Goal: Navigation & Orientation: Find specific page/section

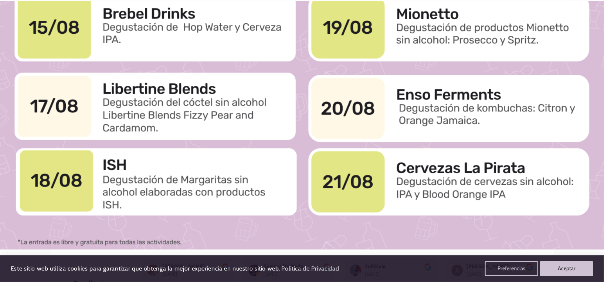
scroll to position [779, 0]
drag, startPoint x: 295, startPoint y: 96, endPoint x: 126, endPoint y: 109, distance: 170.1
click at [108, 112] on div at bounding box center [301, 80] width 543 height 340
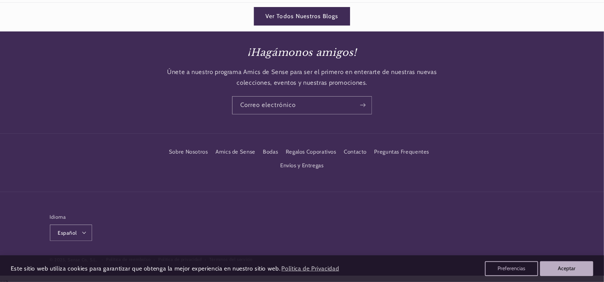
scroll to position [0, 0]
click at [563, 270] on button "Aceptar" at bounding box center [566, 269] width 57 height 16
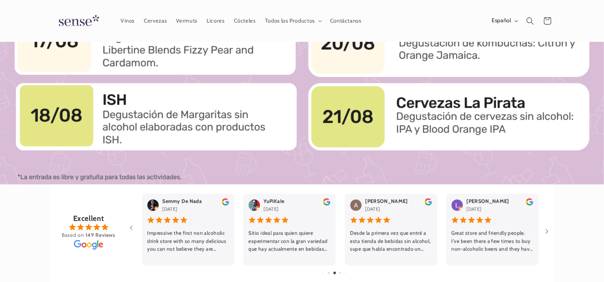
scroll to position [842, 0]
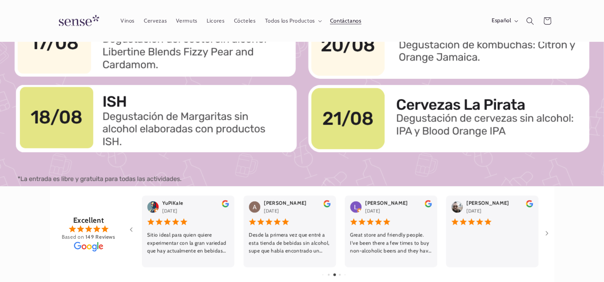
click at [338, 18] on span "Contáctanos" at bounding box center [345, 20] width 31 height 7
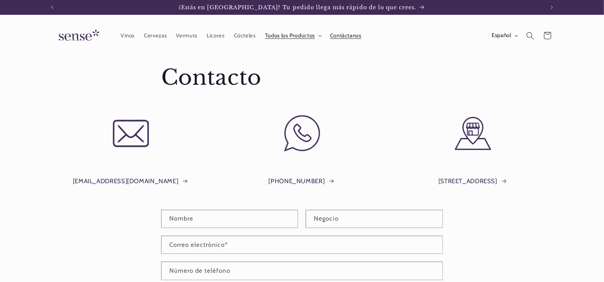
click at [287, 35] on span "Todos los Productos" at bounding box center [290, 35] width 50 height 7
click at [246, 35] on span "Cócteles" at bounding box center [245, 35] width 22 height 7
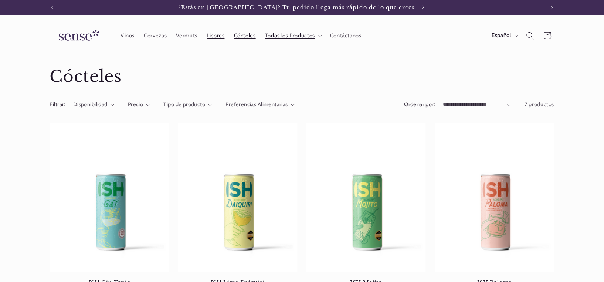
click at [216, 34] on span "Licores" at bounding box center [216, 35] width 18 height 7
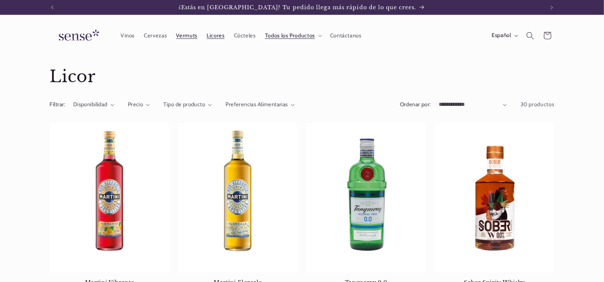
click at [177, 36] on span "Vermuts" at bounding box center [186, 35] width 21 height 7
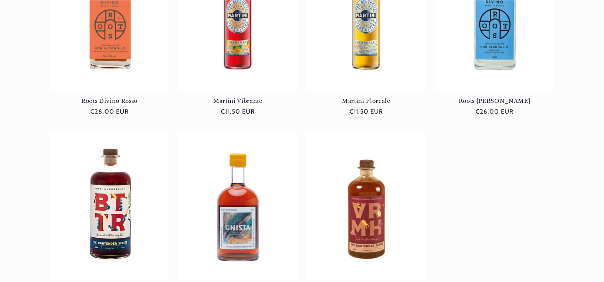
scroll to position [378, 0]
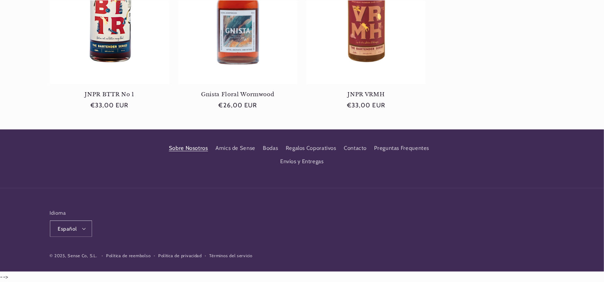
click at [187, 151] on link "Sobre Nosotros" at bounding box center [188, 148] width 39 height 11
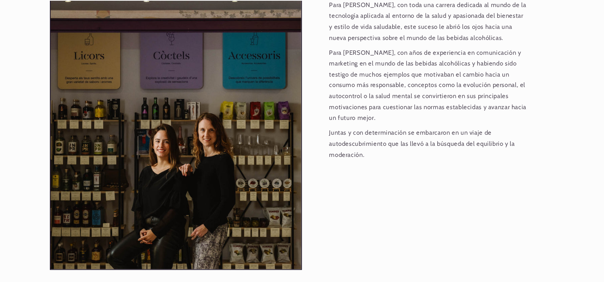
click at [409, 139] on div "[GEOGRAPHIC_DATA], [DATE]. Nuestras fundadoras [PERSON_NAME] y [PERSON_NAME] un…" at bounding box center [428, 80] width 252 height 380
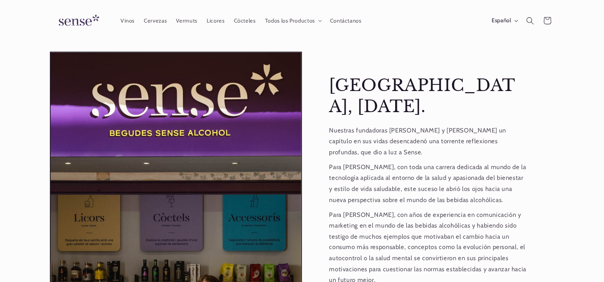
scroll to position [0, 506]
